Goal: Obtain resource: Obtain resource

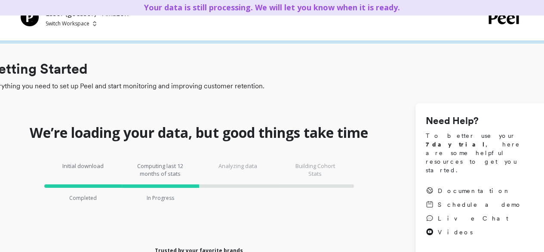
checkbox \(Essor\) "true"
checkbox Amazon "true"
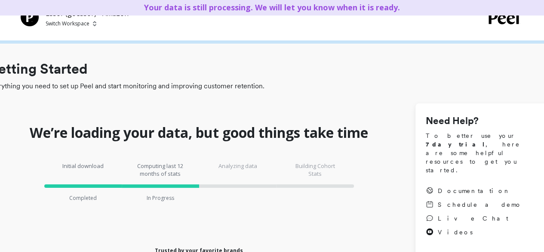
checkbox \(Essor\) "true"
checkbox Amazon "true"
click at [82, 25] on p "Switch Workspace" at bounding box center [68, 23] width 44 height 7
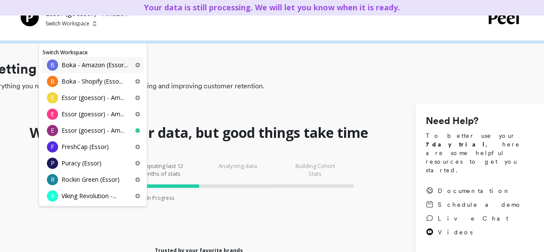
click at [77, 68] on p "Boka - Amazon (Essor..." at bounding box center [95, 65] width 66 height 9
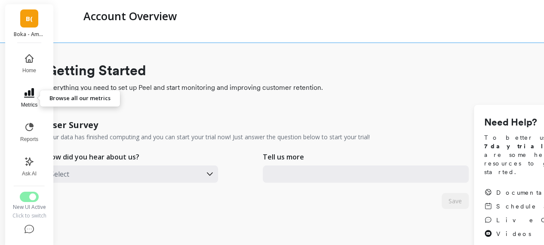
click at [28, 95] on icon at bounding box center [29, 93] width 10 height 10
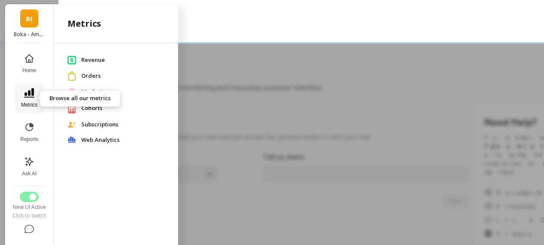
click at [28, 95] on icon at bounding box center [29, 93] width 10 height 10
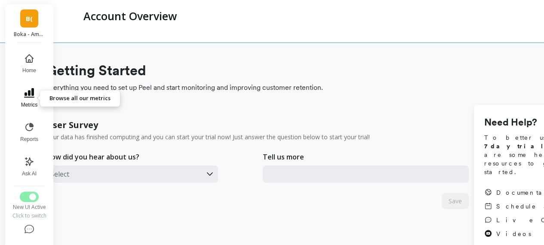
click at [28, 95] on icon at bounding box center [29, 93] width 10 height 10
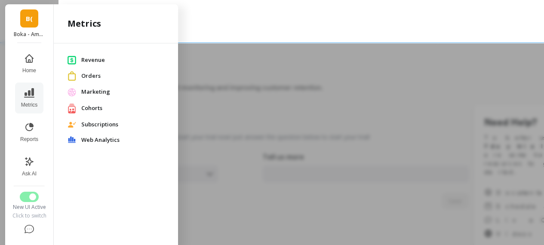
click at [98, 76] on span "Orders" at bounding box center [122, 76] width 83 height 9
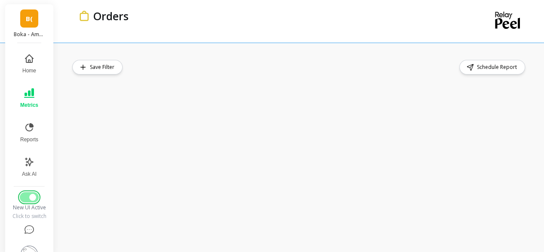
click at [25, 194] on button "Switch to Legacy UI" at bounding box center [29, 197] width 19 height 10
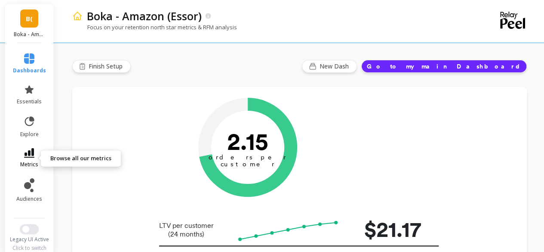
click at [24, 153] on icon at bounding box center [29, 152] width 10 height 9
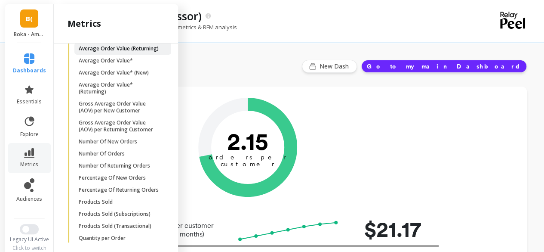
scroll to position [638, 0]
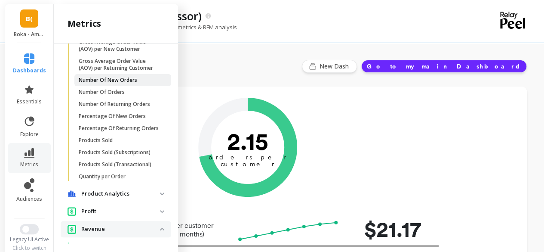
click at [123, 83] on p "Number Of New Orders" at bounding box center [108, 80] width 58 height 7
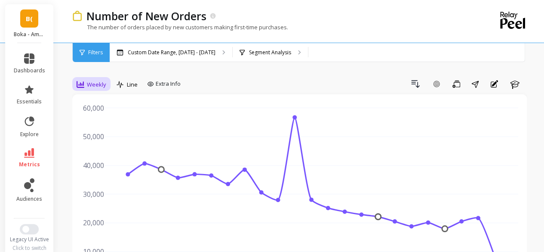
click at [92, 79] on div "Weekly" at bounding box center [92, 84] width 30 height 10
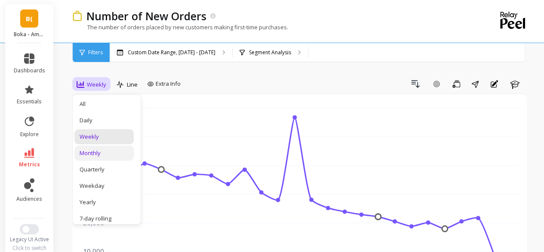
click at [102, 147] on div "Monthly" at bounding box center [103, 152] width 59 height 15
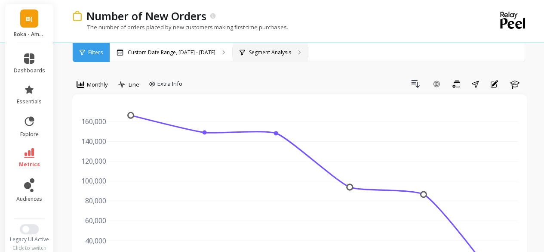
click at [256, 55] on p "Segment Analysis" at bounding box center [270, 52] width 42 height 7
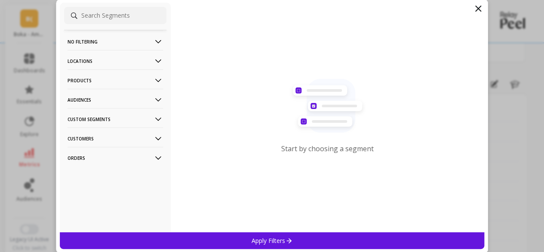
click at [105, 82] on p "Products" at bounding box center [115, 80] width 95 height 22
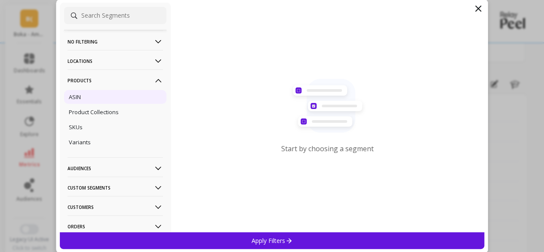
click at [104, 91] on div "ASIN" at bounding box center [115, 97] width 102 height 14
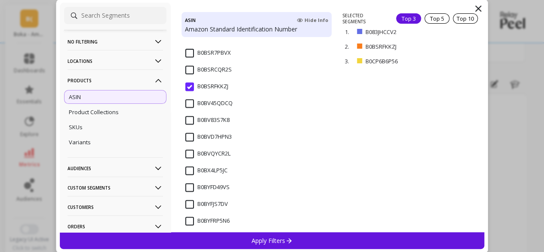
scroll to position [2280, 0]
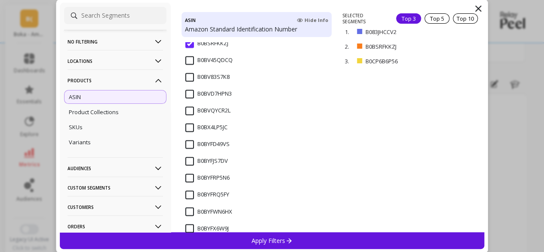
click at [192, 160] on input "B0BYFJS7DV" at bounding box center [206, 161] width 43 height 9
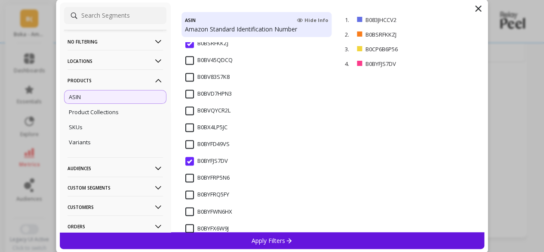
scroll to position [0, 0]
click at [392, 118] on div "1. B083JHCCV2 remove 2. B0BSRFKKZJ remove 3. B0CP6B6P56 remove 4. B0BYFJS7DV re…" at bounding box center [413, 121] width 142 height 219
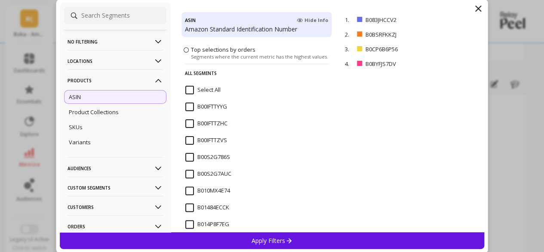
scroll to position [129, 0]
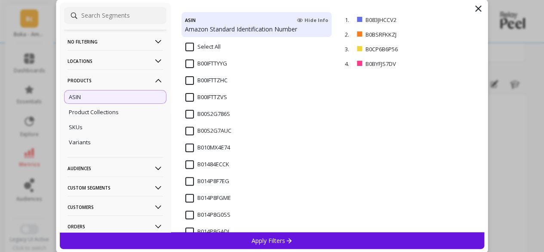
click at [279, 95] on div "B00IFTTZVS" at bounding box center [257, 102] width 151 height 26
click at [215, 93] on input "B00IFTTZVS" at bounding box center [206, 97] width 42 height 9
click at [405, 112] on div "1. B083JHCCV2 remove 2. B0BSRFKKZJ remove 3. B0CP6B6P56 remove 4. B0BYFJS7DV re…" at bounding box center [413, 121] width 142 height 219
click at [436, 105] on div "1. B083JHCCV2 remove 2. B0BSRFKKZJ remove 3. B0CP6B6P56 remove 4. B0BYFJS7DV re…" at bounding box center [413, 121] width 142 height 219
click at [389, 113] on div "1. B083JHCCV2 remove 2. B0BSRFKKZJ remove 3. B0CP6B6P56 remove 4. B0BYFJS7DV re…" at bounding box center [413, 121] width 142 height 219
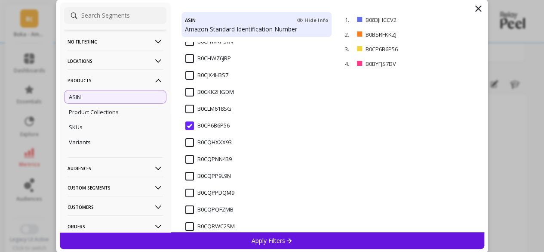
scroll to position [3054, 0]
click at [187, 189] on input "B0CQPPDQM9" at bounding box center [209, 192] width 49 height 9
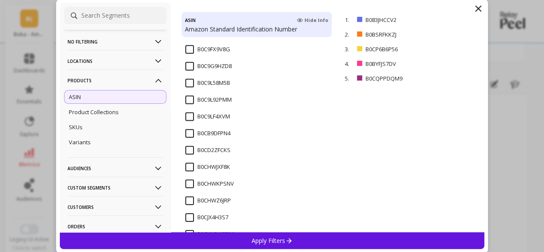
scroll to position [2925, 0]
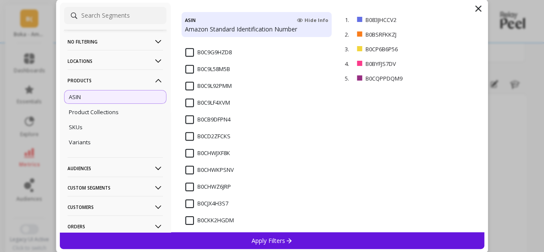
click at [194, 120] on input "B0CB9DFPN4" at bounding box center [207, 119] width 45 height 9
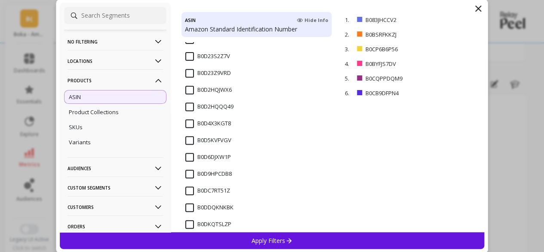
scroll to position [3484, 0]
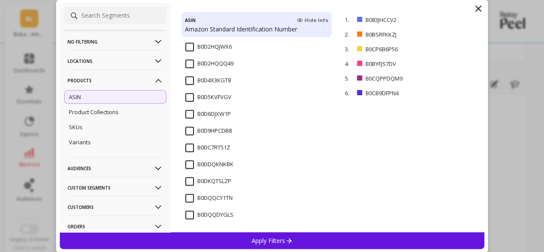
click at [192, 197] on input "B0DQQCY1TN" at bounding box center [208, 198] width 47 height 9
click at [194, 211] on input "B0DQQDYGLS" at bounding box center [209, 214] width 48 height 9
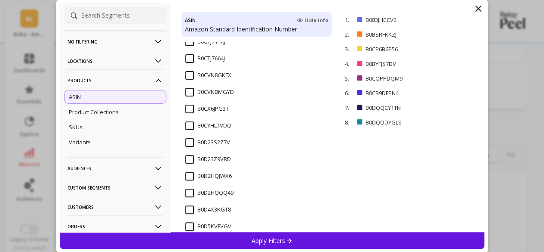
scroll to position [3475, 0]
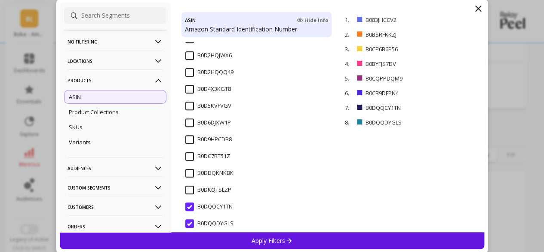
click at [292, 240] on icon at bounding box center [288, 240] width 7 height 7
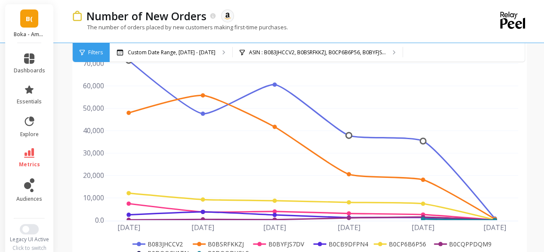
scroll to position [43, 0]
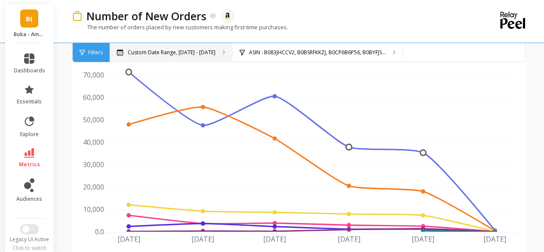
click at [170, 51] on p "Custom Date Range, May 1 - Oct 2" at bounding box center [172, 52] width 88 height 7
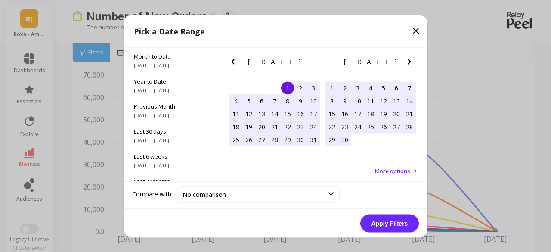
click at [236, 59] on icon "Previous Month" at bounding box center [233, 61] width 10 height 10
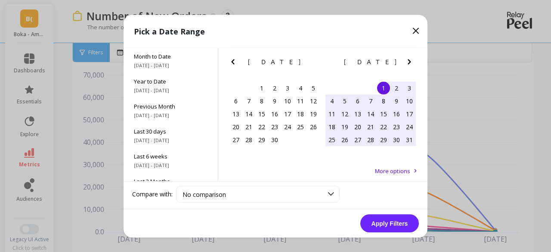
click at [236, 59] on icon "Previous Month" at bounding box center [233, 61] width 10 height 10
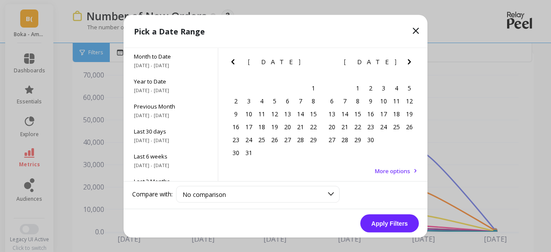
click at [236, 59] on icon "Previous Month" at bounding box center [233, 61] width 10 height 10
click at [274, 85] on div "1" at bounding box center [274, 87] width 13 height 13
click at [410, 61] on icon "Next Month" at bounding box center [409, 61] width 10 height 10
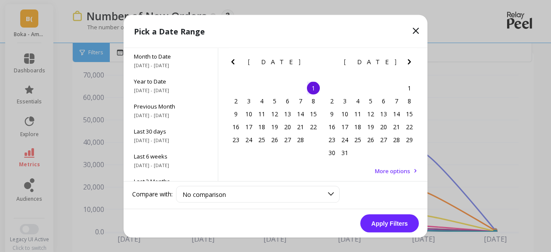
click at [410, 61] on icon "Next Month" at bounding box center [409, 61] width 10 height 10
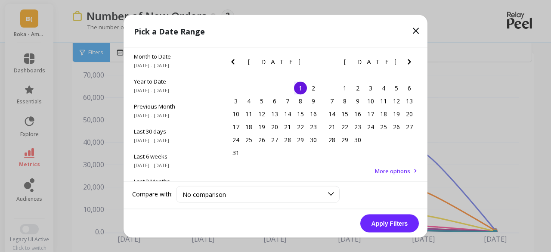
click at [410, 61] on icon "Next Month" at bounding box center [409, 61] width 10 height 10
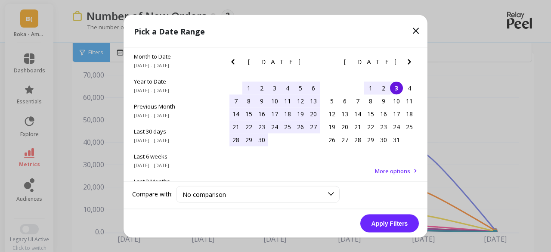
click at [396, 89] on div "3" at bounding box center [396, 87] width 13 height 13
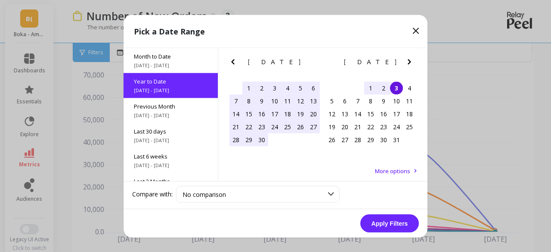
click at [234, 63] on icon "Previous Month" at bounding box center [232, 61] width 3 height 5
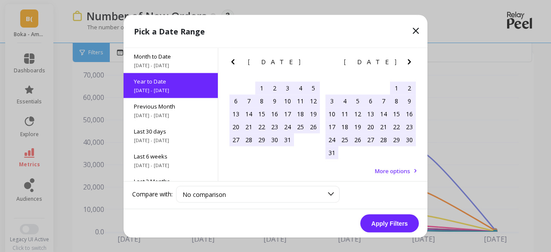
click at [234, 63] on icon "Previous Month" at bounding box center [232, 61] width 3 height 5
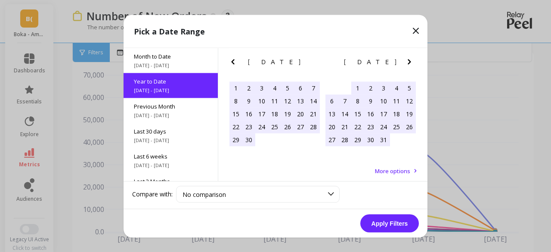
click at [234, 63] on icon "Previous Month" at bounding box center [232, 61] width 3 height 5
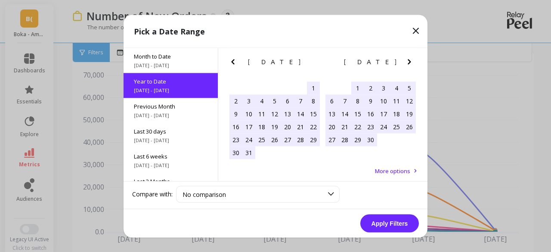
click at [234, 63] on icon "Previous Month" at bounding box center [232, 61] width 3 height 5
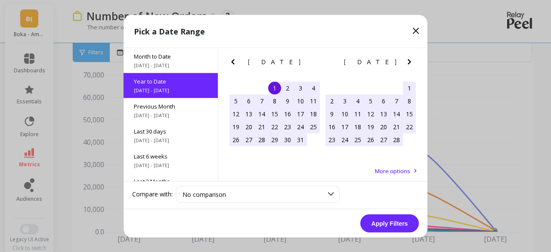
click at [234, 63] on icon "Previous Month" at bounding box center [232, 61] width 3 height 5
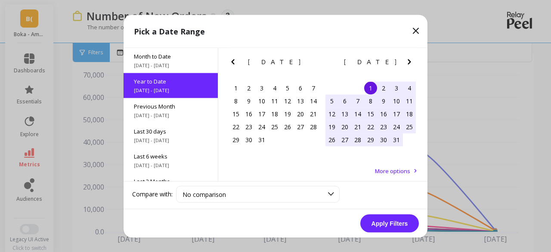
click at [411, 64] on icon "Next Month" at bounding box center [409, 61] width 10 height 10
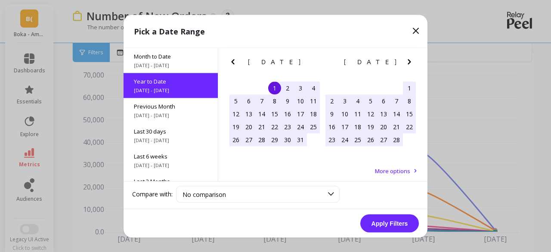
click at [411, 64] on icon "Next Month" at bounding box center [409, 61] width 10 height 10
click at [233, 62] on icon "Previous Month" at bounding box center [232, 61] width 3 height 5
click at [280, 87] on div "1" at bounding box center [274, 87] width 13 height 13
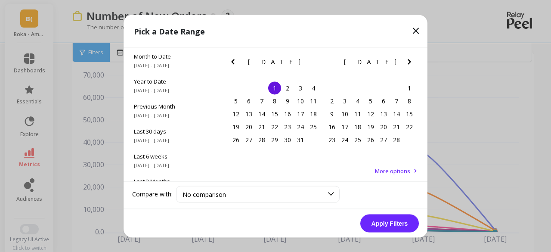
click at [409, 62] on icon "Next Month" at bounding box center [408, 61] width 3 height 5
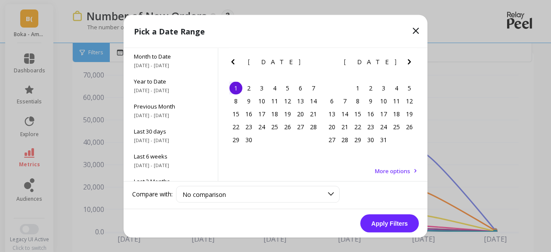
click at [409, 62] on icon "Next Month" at bounding box center [408, 61] width 3 height 5
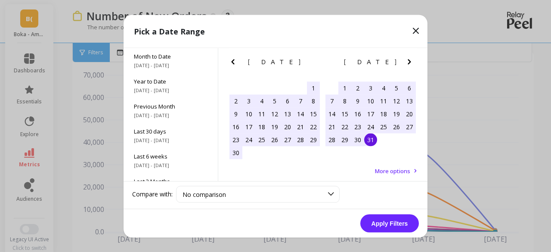
click at [369, 144] on div "31" at bounding box center [370, 139] width 13 height 13
click at [395, 226] on button "Apply Filters" at bounding box center [389, 223] width 58 height 18
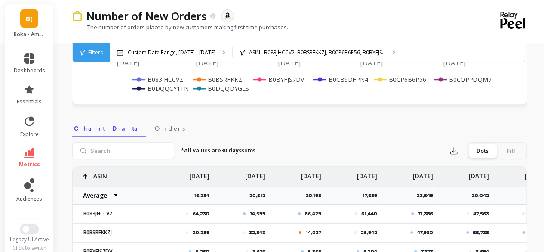
scroll to position [258, 0]
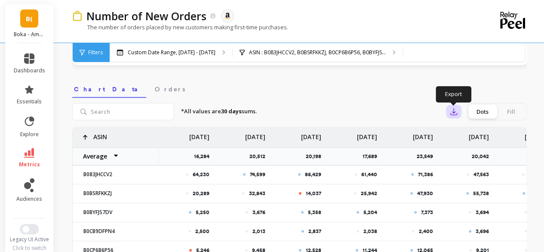
click at [452, 111] on icon "button" at bounding box center [453, 111] width 9 height 9
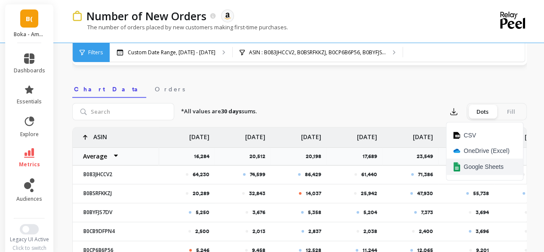
click at [471, 162] on span "Google Sheets" at bounding box center [484, 166] width 40 height 9
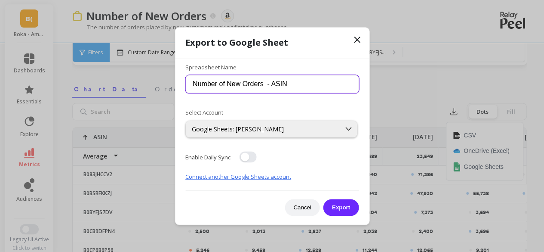
click at [212, 86] on input "Number of New Orders - ASIN" at bounding box center [271, 84] width 173 height 18
click at [271, 83] on input "Number of New Orders - ASIN" at bounding box center [271, 84] width 173 height 18
type input "Number of New Orders - 8 ASINs"
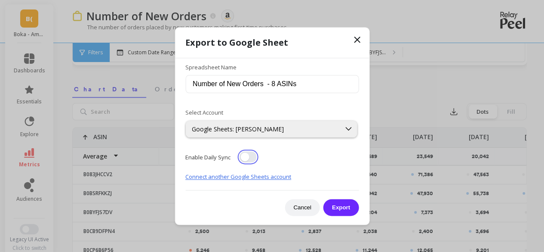
click at [249, 155] on button "button" at bounding box center [247, 156] width 17 height 11
click at [335, 167] on form "Spreadsheet Name Number of New Orders - 8 ASINs Select Account Google Sheets: M…" at bounding box center [271, 135] width 173 height 161
click at [344, 207] on button "Export" at bounding box center [340, 207] width 35 height 17
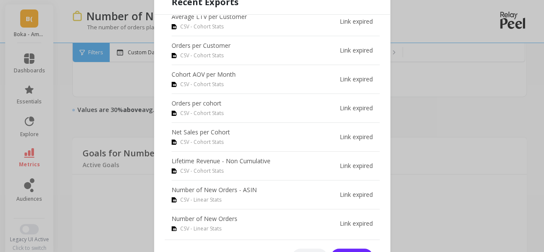
scroll to position [711, 0]
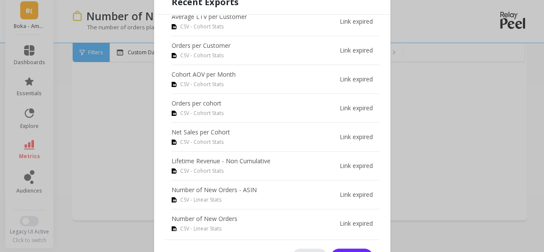
click at [310, 250] on button "Cancel" at bounding box center [309, 256] width 35 height 17
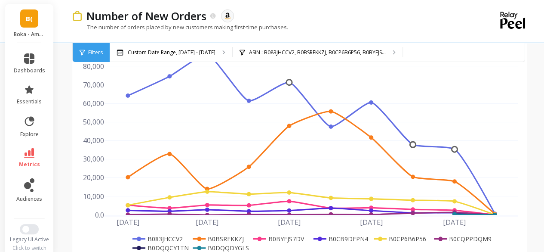
scroll to position [0, 0]
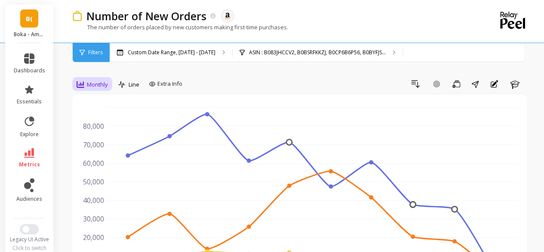
click at [92, 86] on span "Monthly" at bounding box center [97, 84] width 21 height 8
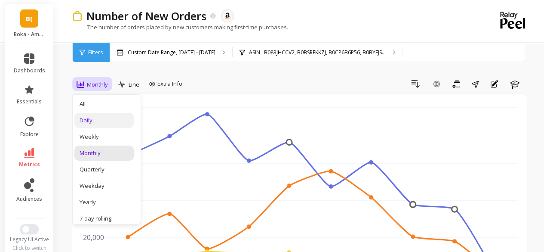
click at [106, 120] on div "Daily" at bounding box center [104, 120] width 49 height 8
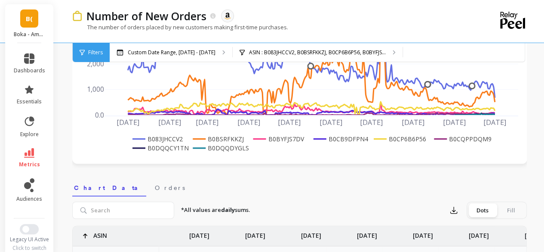
scroll to position [172, 0]
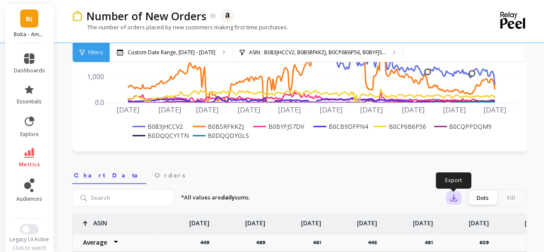
click at [456, 197] on icon "button" at bounding box center [453, 197] width 9 height 9
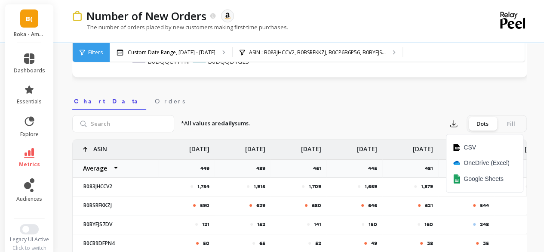
scroll to position [258, 0]
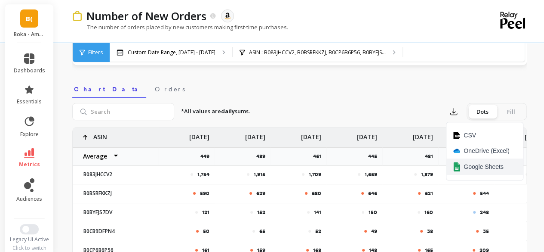
click at [487, 165] on span "Google Sheets" at bounding box center [484, 166] width 40 height 9
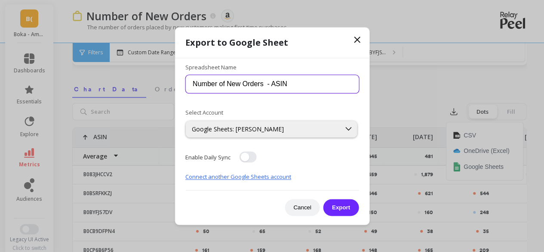
click at [270, 86] on input "Number of New Orders - ASIN" at bounding box center [271, 84] width 173 height 18
type input "Number of New Orders - 8 ASIN Daily"
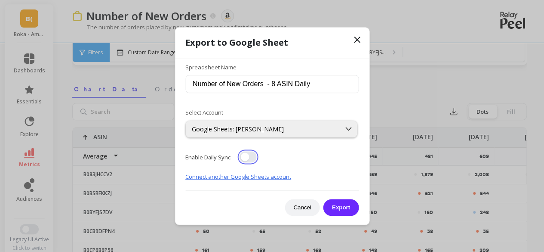
click at [243, 155] on button "button" at bounding box center [247, 156] width 17 height 11
click at [336, 207] on button "Export" at bounding box center [340, 207] width 35 height 17
